Goal: Task Accomplishment & Management: Manage account settings

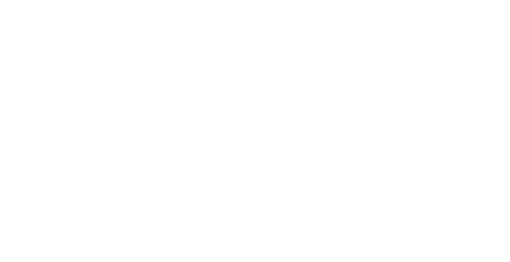
select select "*"
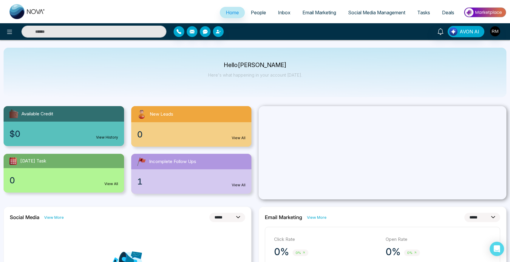
click at [254, 12] on span "People" at bounding box center [258, 13] width 15 height 6
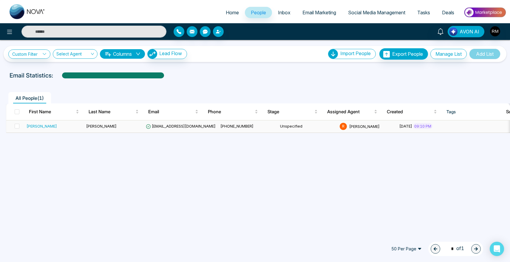
click at [35, 127] on div "[PERSON_NAME]" at bounding box center [42, 126] width 30 height 6
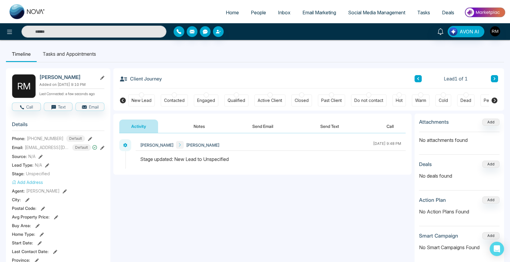
click at [495, 101] on icon at bounding box center [495, 101] width 6 height 6
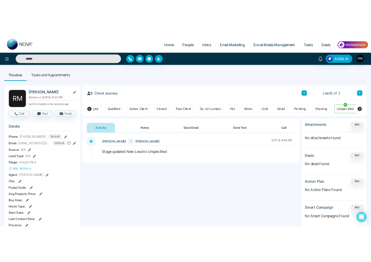
scroll to position [0, 80]
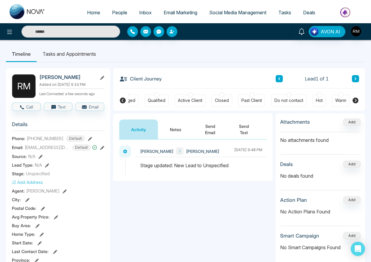
click at [356, 101] on icon at bounding box center [355, 100] width 7 height 7
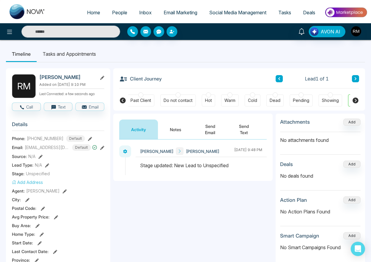
scroll to position [0, 191]
click at [356, 101] on icon at bounding box center [355, 100] width 7 height 7
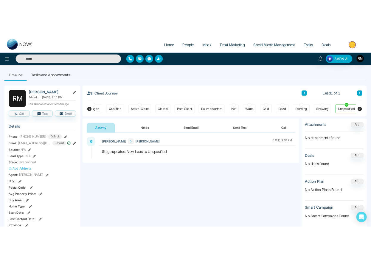
scroll to position [0, 80]
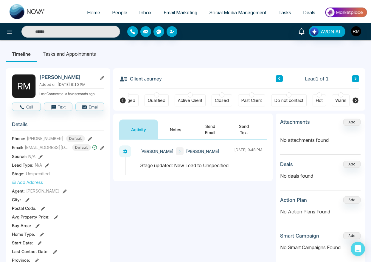
click at [355, 101] on icon at bounding box center [356, 101] width 6 height 6
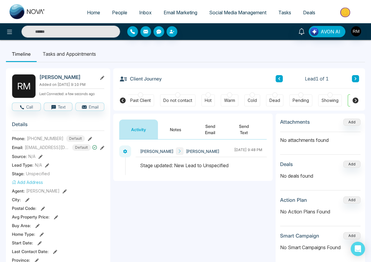
click at [355, 101] on icon at bounding box center [356, 101] width 6 height 6
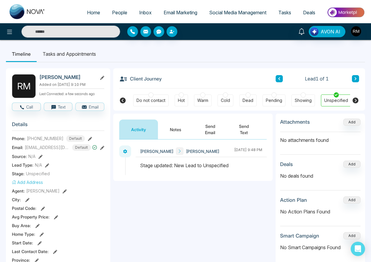
click at [356, 101] on icon at bounding box center [355, 100] width 7 height 7
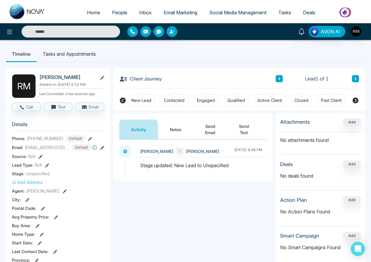
click at [355, 101] on icon at bounding box center [356, 101] width 6 height 6
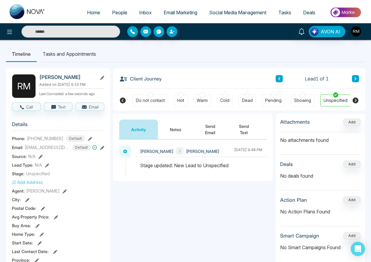
click at [124, 98] on icon at bounding box center [123, 101] width 6 height 6
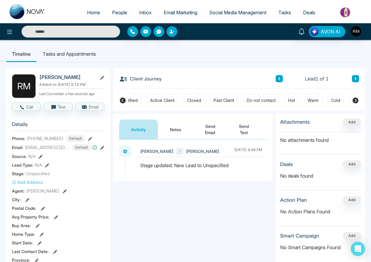
click at [124, 98] on icon at bounding box center [123, 101] width 6 height 6
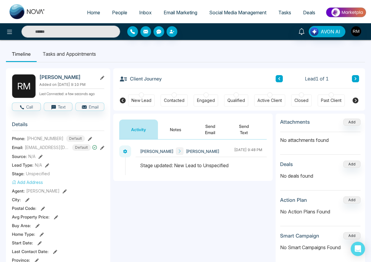
click at [355, 99] on icon at bounding box center [356, 101] width 6 height 6
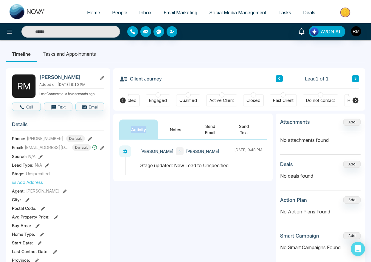
click at [355, 99] on icon at bounding box center [356, 101] width 6 height 6
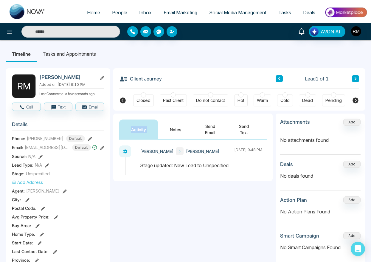
click at [355, 99] on icon at bounding box center [356, 101] width 6 height 6
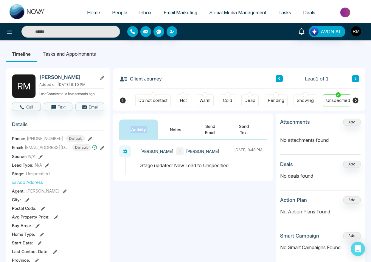
click at [355, 99] on icon at bounding box center [356, 101] width 6 height 6
click at [357, 93] on div "New Lead Contacted Engaged Qualified Active Client Closed Past Client Do not co…" at bounding box center [239, 100] width 252 height 22
click at [356, 98] on icon at bounding box center [355, 100] width 7 height 7
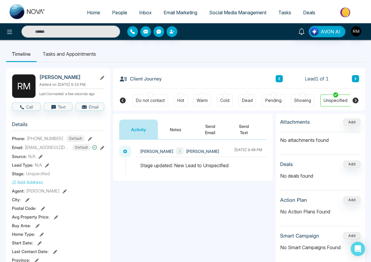
click at [357, 94] on div "New Lead Contacted Engaged Qualified Active Client Closed Past Client Do not co…" at bounding box center [239, 100] width 252 height 22
click at [356, 33] on img "button" at bounding box center [356, 31] width 10 height 10
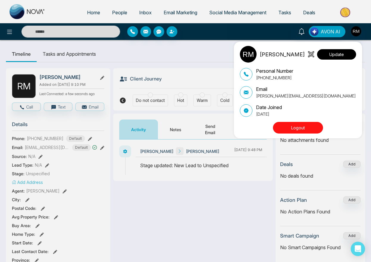
click at [340, 57] on button "Update" at bounding box center [336, 54] width 39 height 10
select select "***"
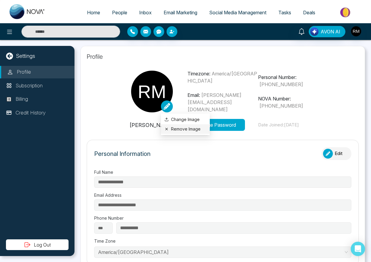
click at [176, 126] on button "Remove Image" at bounding box center [186, 129] width 42 height 7
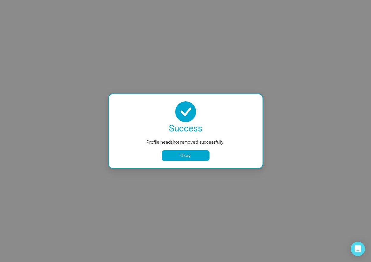
select select "***"
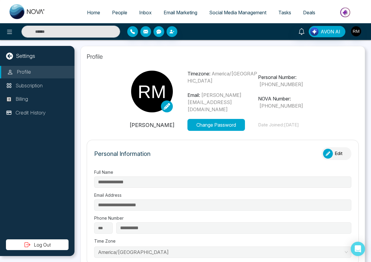
click at [167, 107] on icon at bounding box center [167, 106] width 7 height 7
